Goal: Information Seeking & Learning: Learn about a topic

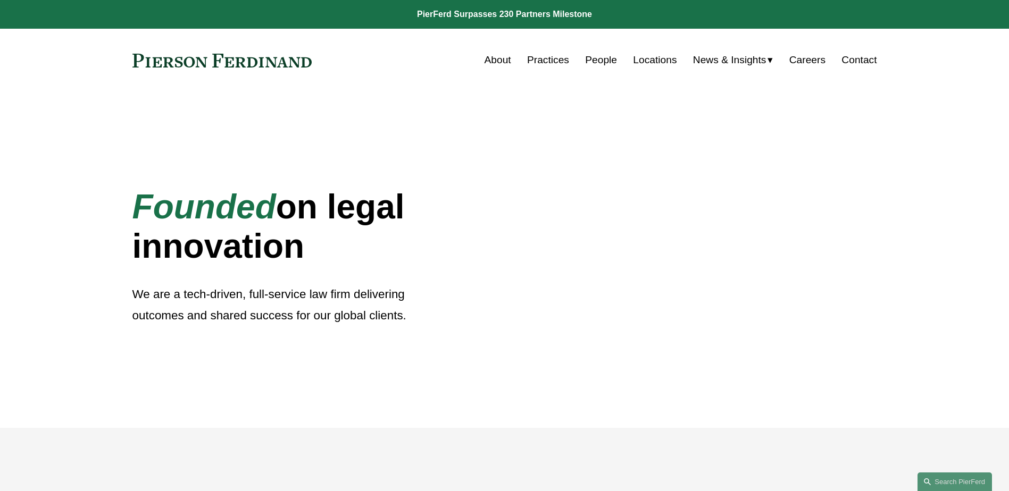
click at [984, 312] on div at bounding box center [757, 260] width 505 height 336
click at [383, 86] on div "Skip to Content About Practices People Locations" at bounding box center [504, 60] width 1009 height 63
click at [533, 60] on link "Practices" at bounding box center [548, 60] width 42 height 20
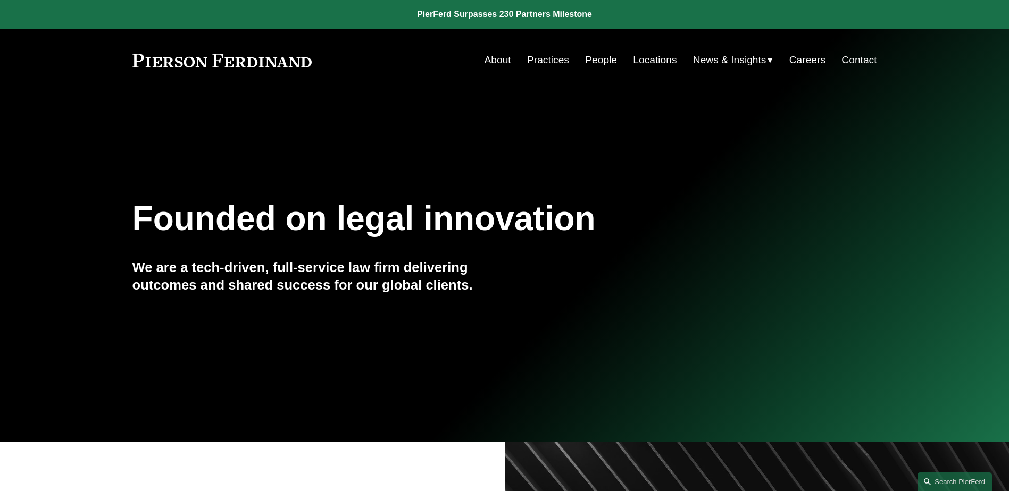
click at [0, 0] on link "Blogs" at bounding box center [0, 0] width 0 height 0
click at [757, 57] on span "News & Insights" at bounding box center [729, 60] width 73 height 19
click at [0, 0] on span "Blogs" at bounding box center [0, 0] width 0 height 0
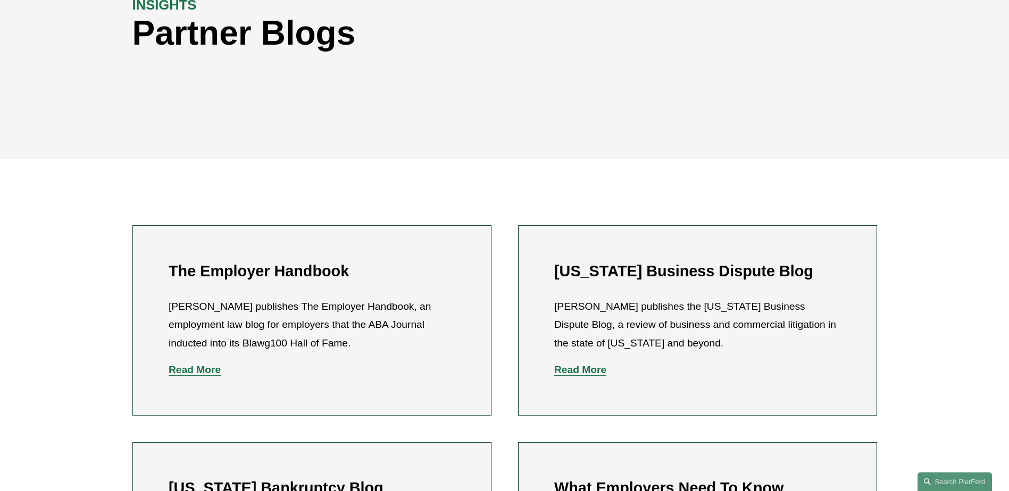
scroll to position [319, 0]
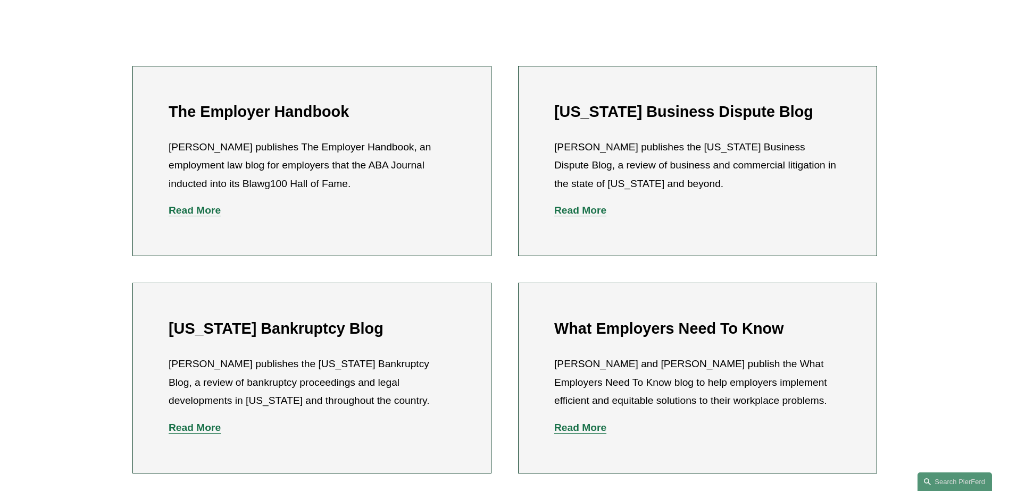
click at [578, 425] on strong "Read More" at bounding box center [580, 427] width 52 height 11
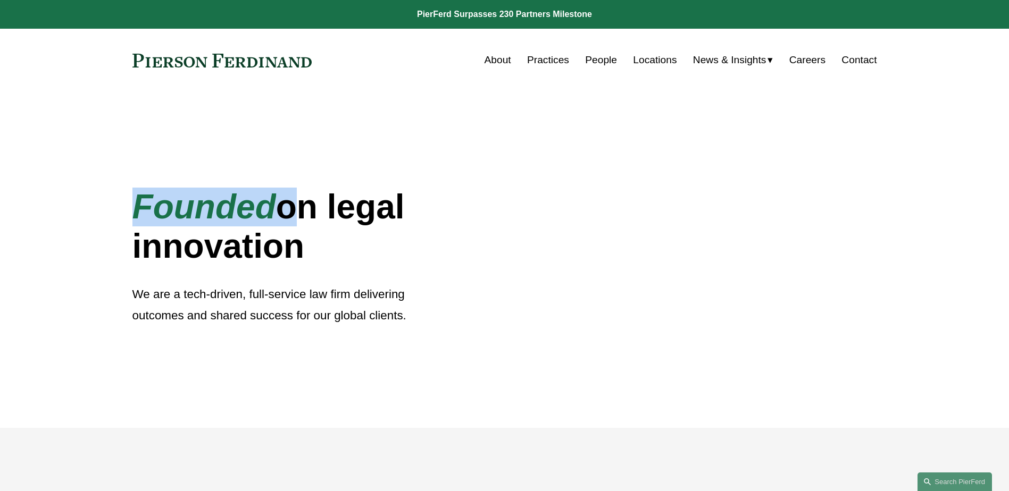
drag, startPoint x: 290, startPoint y: 203, endPoint x: 138, endPoint y: 214, distance: 152.5
click at [138, 214] on h1 "Founded on legal innovation" at bounding box center [287, 227] width 310 height 78
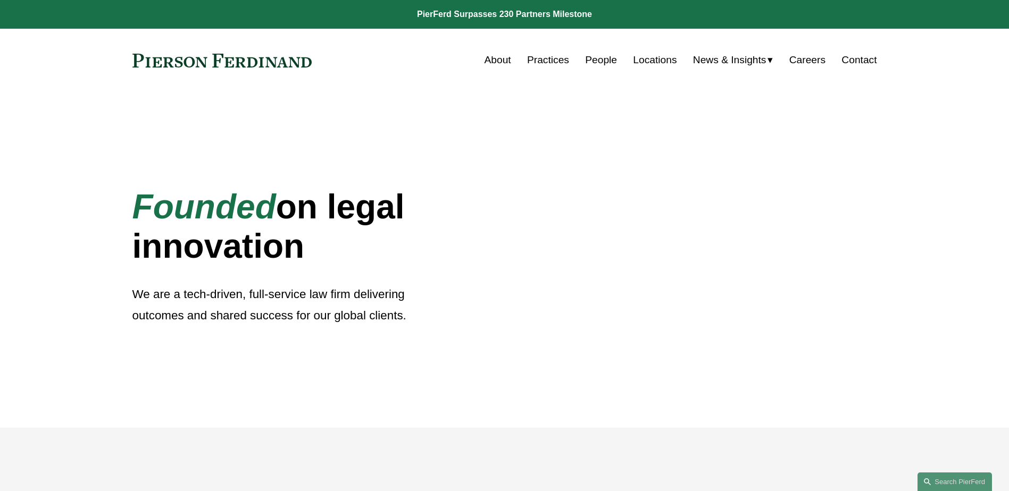
click at [337, 255] on h1 "Founded on legal innovation" at bounding box center [287, 227] width 310 height 78
